Goal: Information Seeking & Learning: Learn about a topic

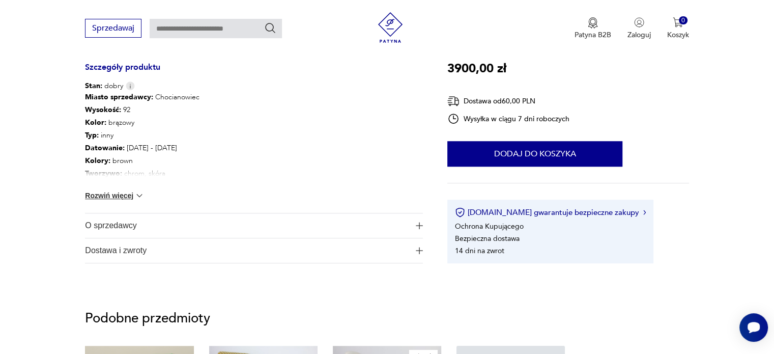
click at [119, 186] on div "Miasto sprzedawcy : Chocianowiec Wysokość : 92 Kolor: brązowy Typ : inny Datowa…" at bounding box center [254, 152] width 338 height 122
click at [112, 193] on button "Rozwiń więcej" at bounding box center [114, 195] width 59 height 10
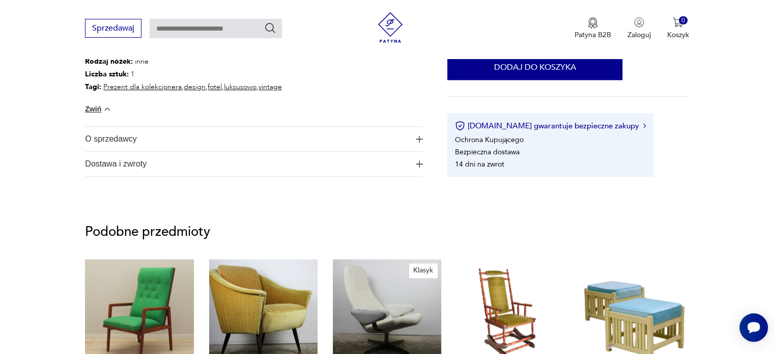
scroll to position [764, 0]
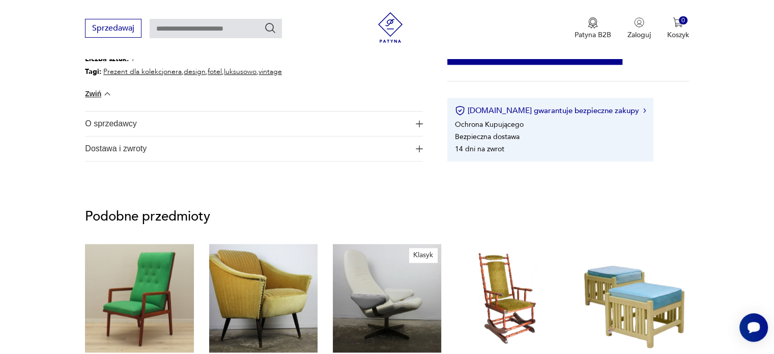
click at [148, 146] on span "Dostawa i zwroty" at bounding box center [247, 148] width 324 height 24
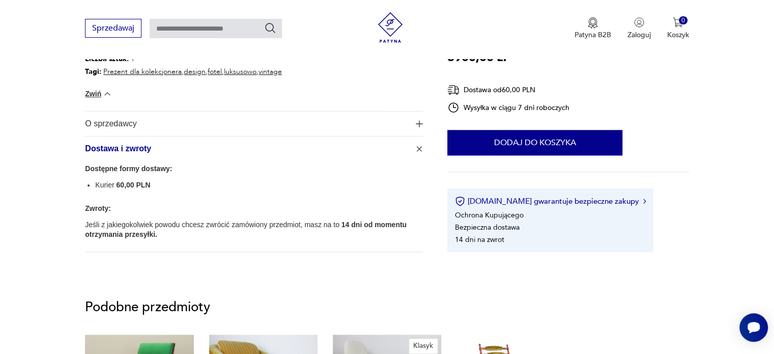
click at [142, 128] on span "O sprzedawcy" at bounding box center [247, 123] width 324 height 24
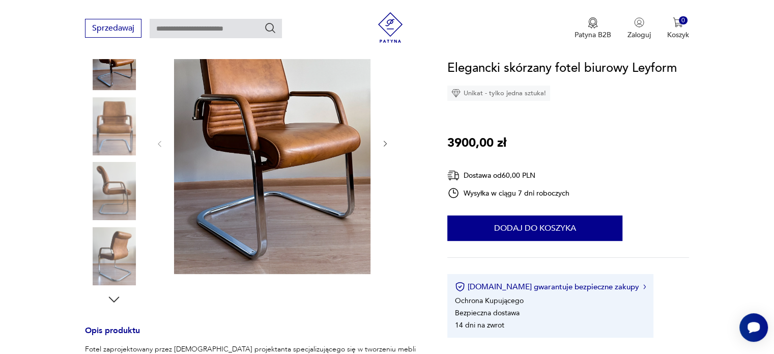
scroll to position [153, 0]
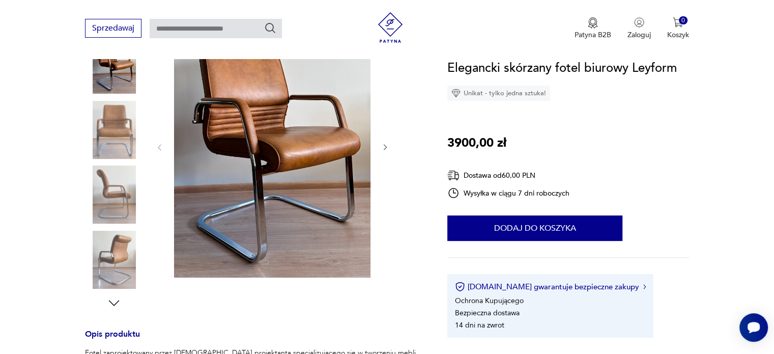
click at [115, 120] on img at bounding box center [114, 130] width 58 height 58
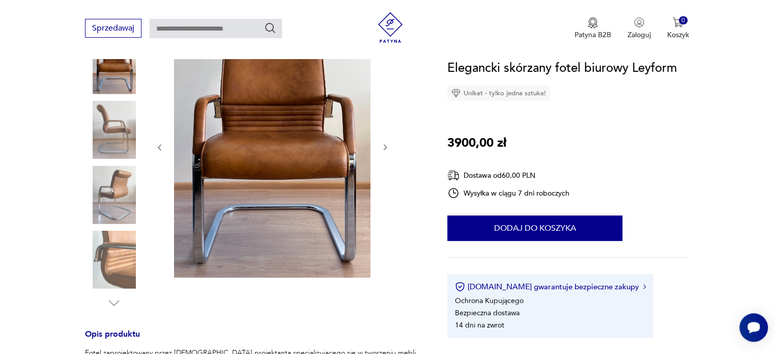
click at [116, 194] on img at bounding box center [114, 194] width 58 height 58
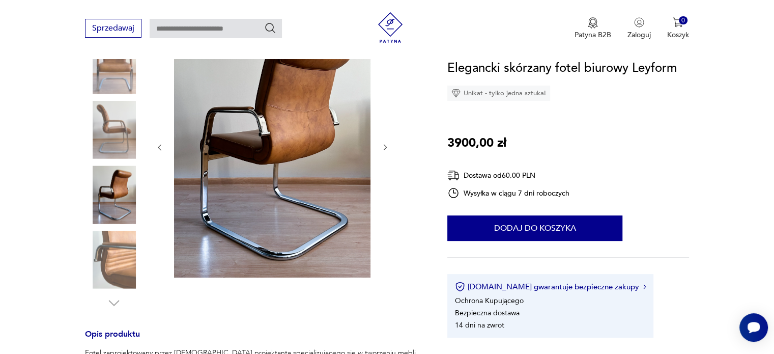
click at [121, 232] on img at bounding box center [114, 260] width 58 height 58
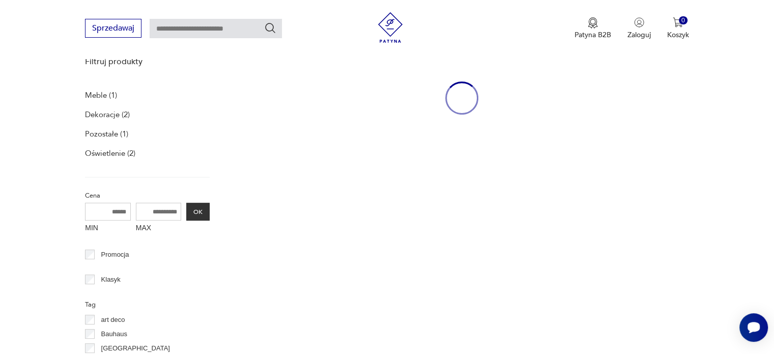
scroll to position [188, 0]
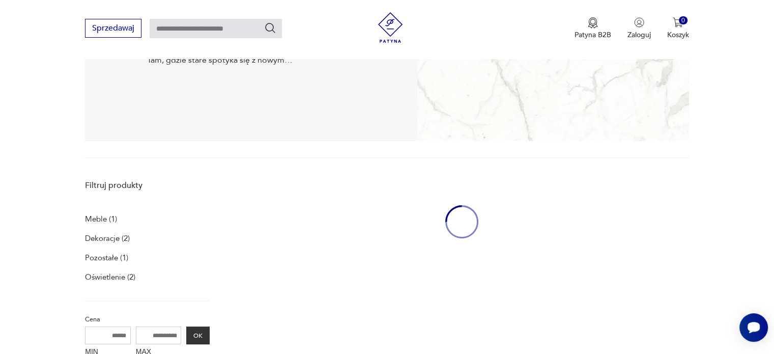
drag, startPoint x: 122, startPoint y: 185, endPoint x: 127, endPoint y: 178, distance: 8.5
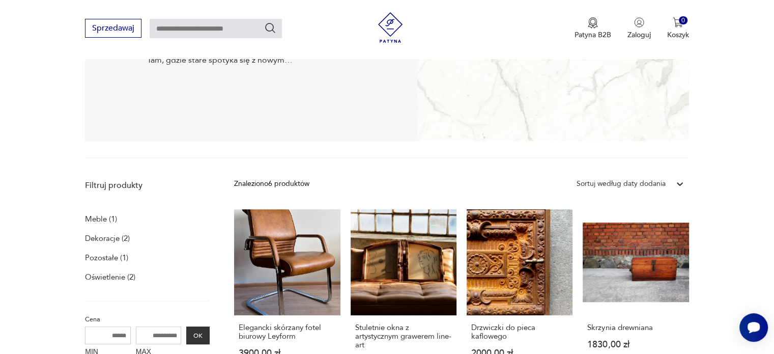
drag, startPoint x: 125, startPoint y: 137, endPoint x: 116, endPoint y: 138, distance: 8.7
drag, startPoint x: 52, startPoint y: 87, endPoint x: 51, endPoint y: 65, distance: 21.9
